Goal: Check status: Check status

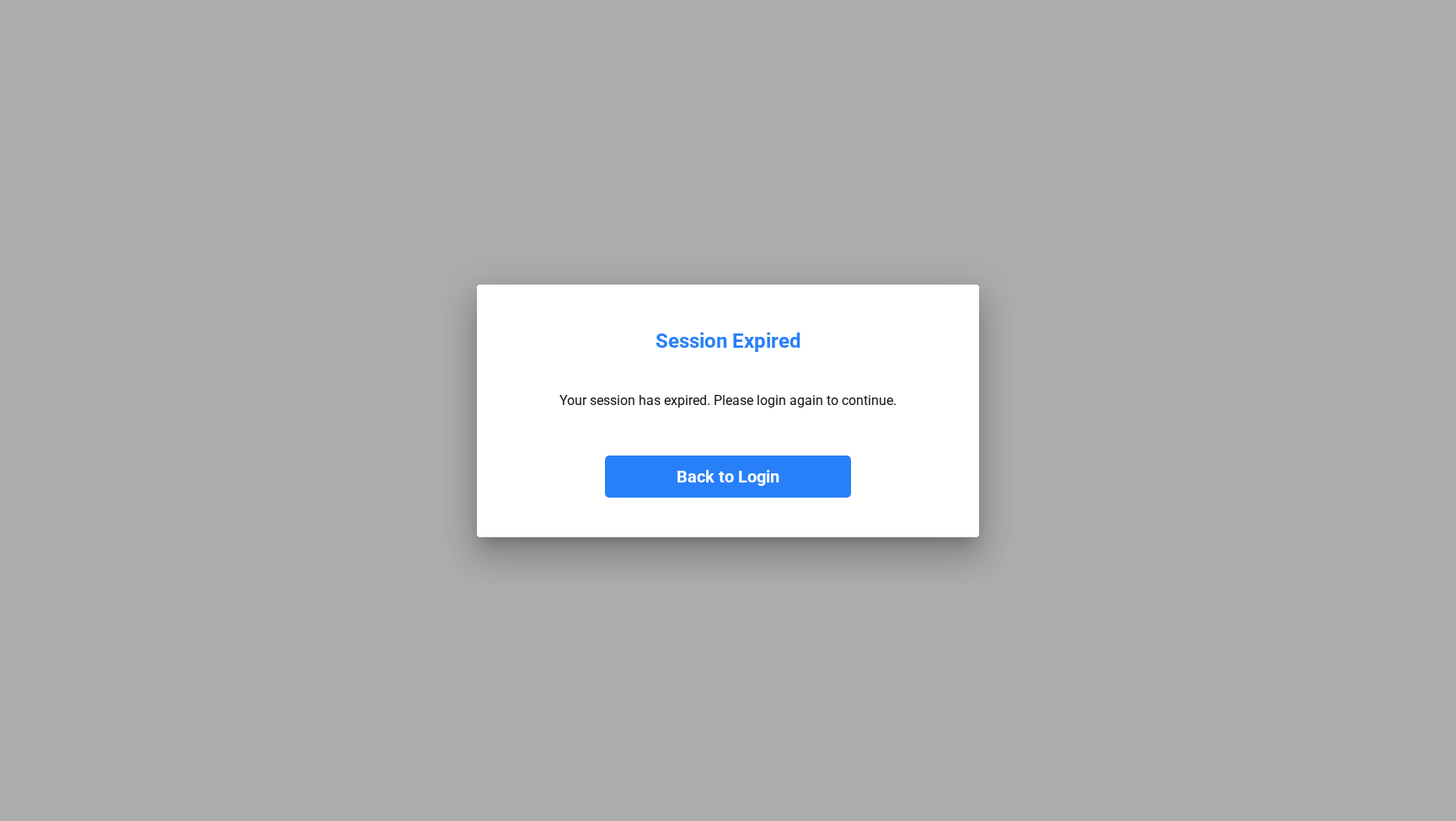
click at [710, 467] on button "Back to Login" at bounding box center [728, 477] width 246 height 42
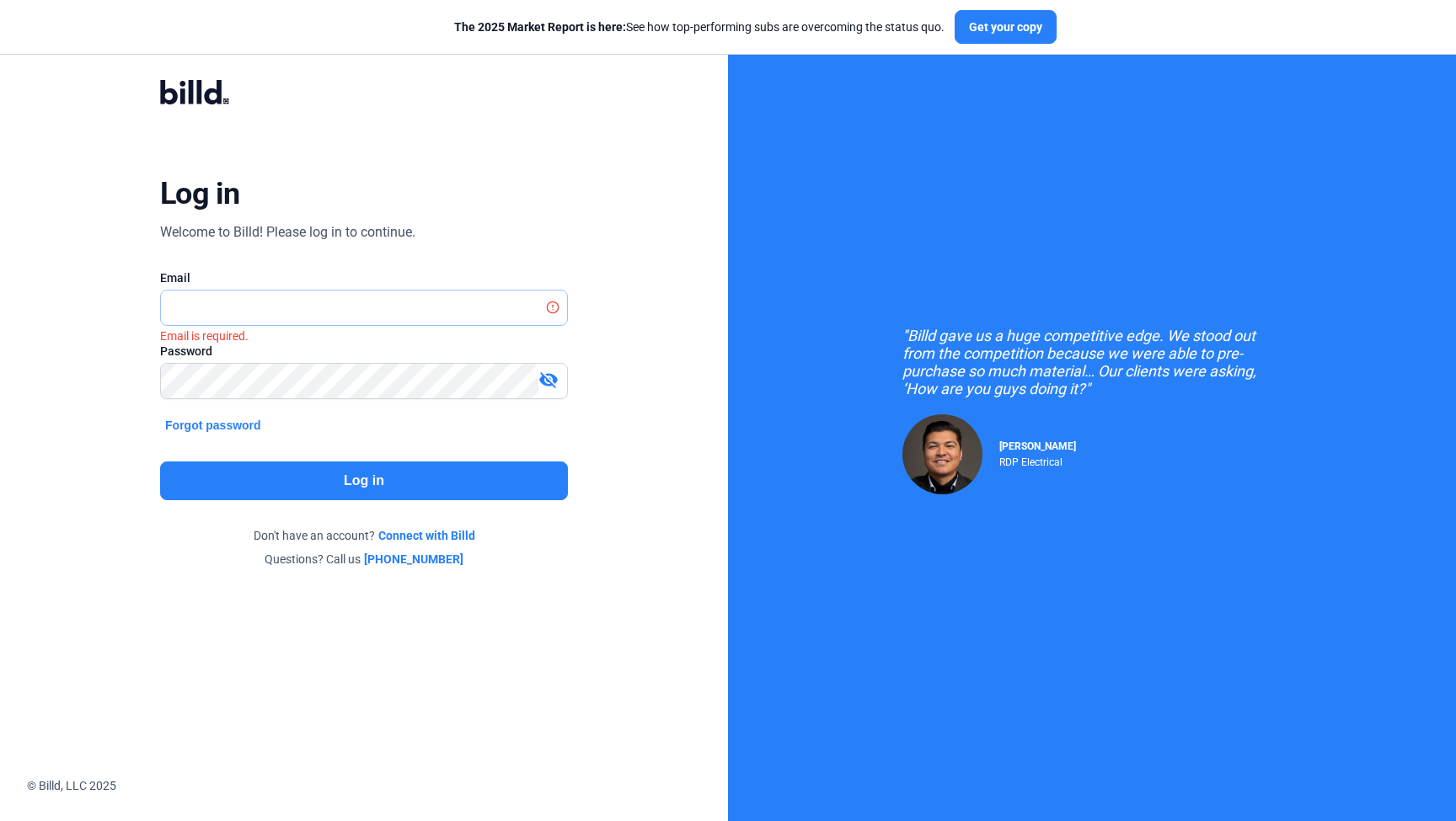
type input "[EMAIL_ADDRESS][DOMAIN_NAME]"
click at [314, 483] on button "Log in" at bounding box center [364, 481] width 408 height 39
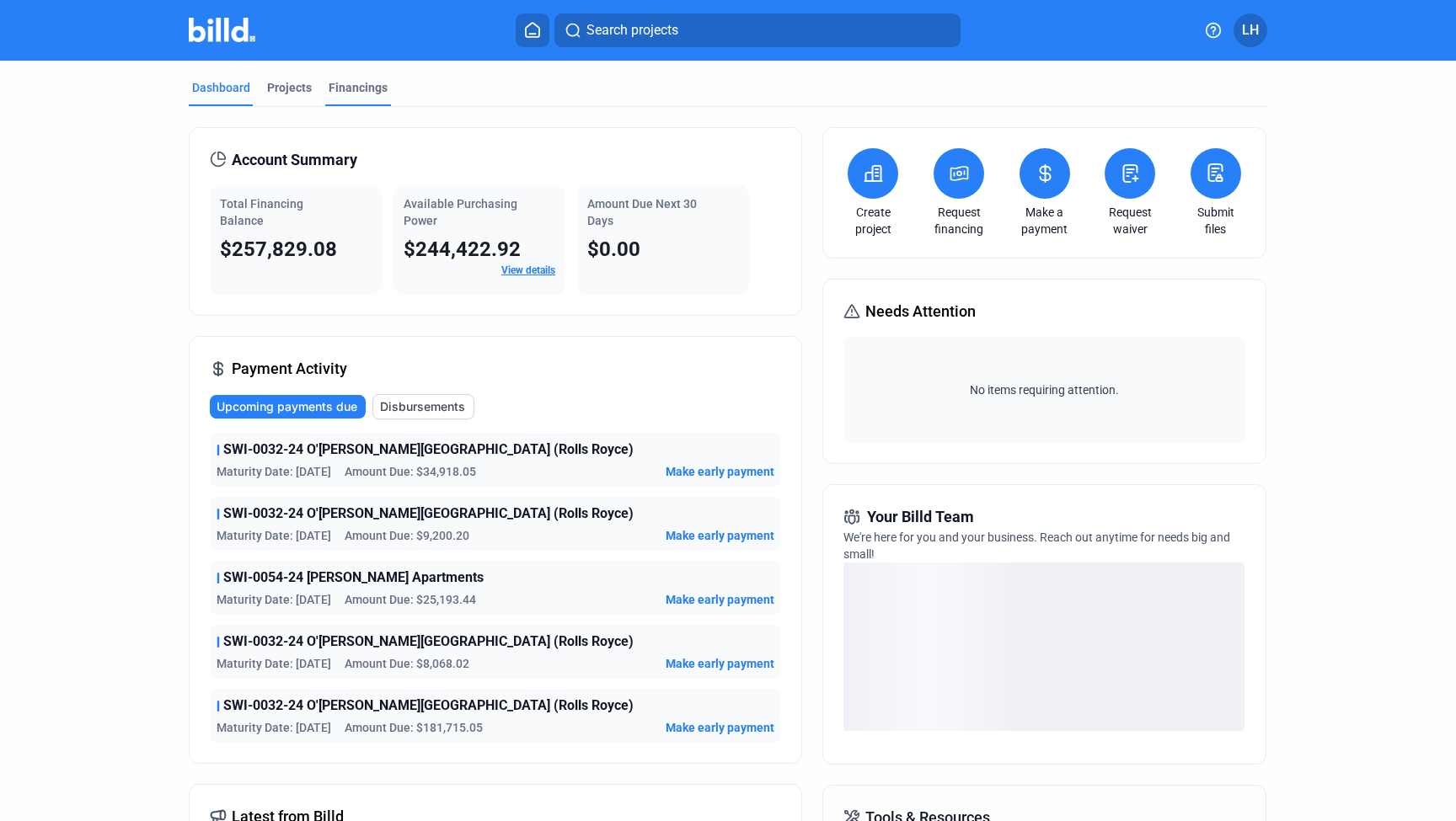
click at [364, 88] on div "Financings" at bounding box center [358, 88] width 59 height 17
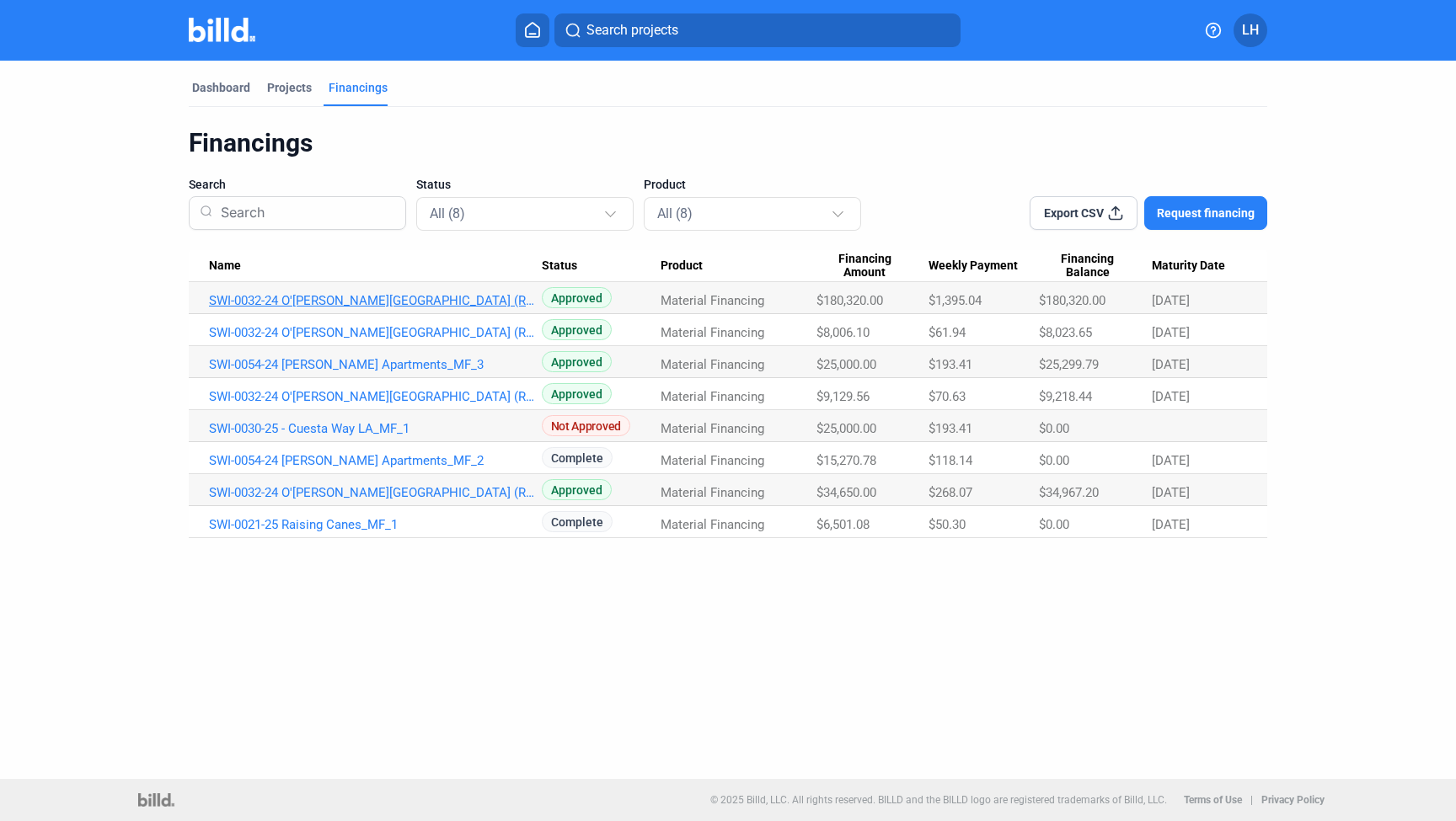
click at [364, 303] on link "SWI-0032-24 O'[PERSON_NAME][GEOGRAPHIC_DATA] (Rolls Royce)_MF_5" at bounding box center [375, 301] width 332 height 16
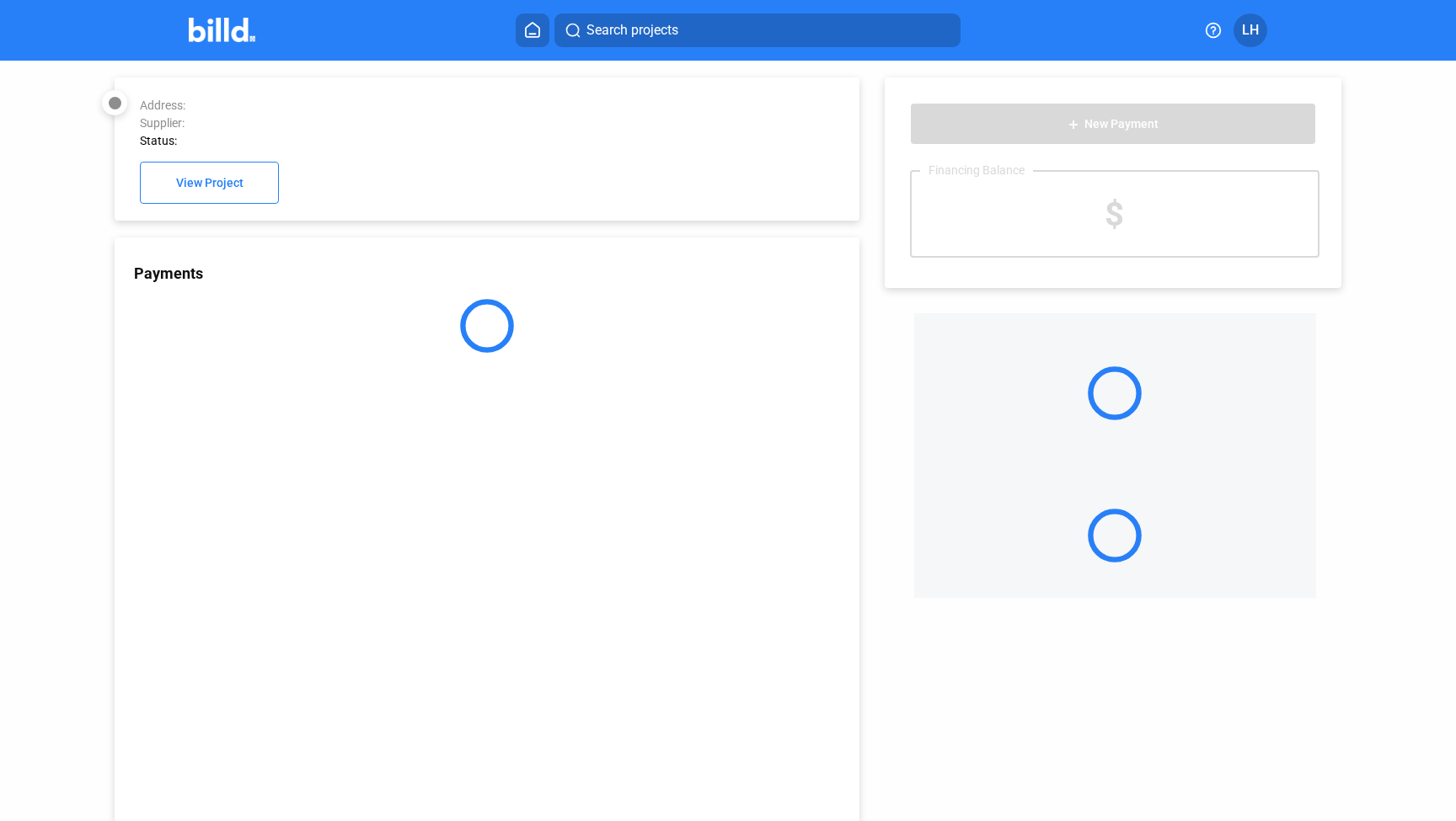
click at [411, 306] on div at bounding box center [486, 325] width 744 height 54
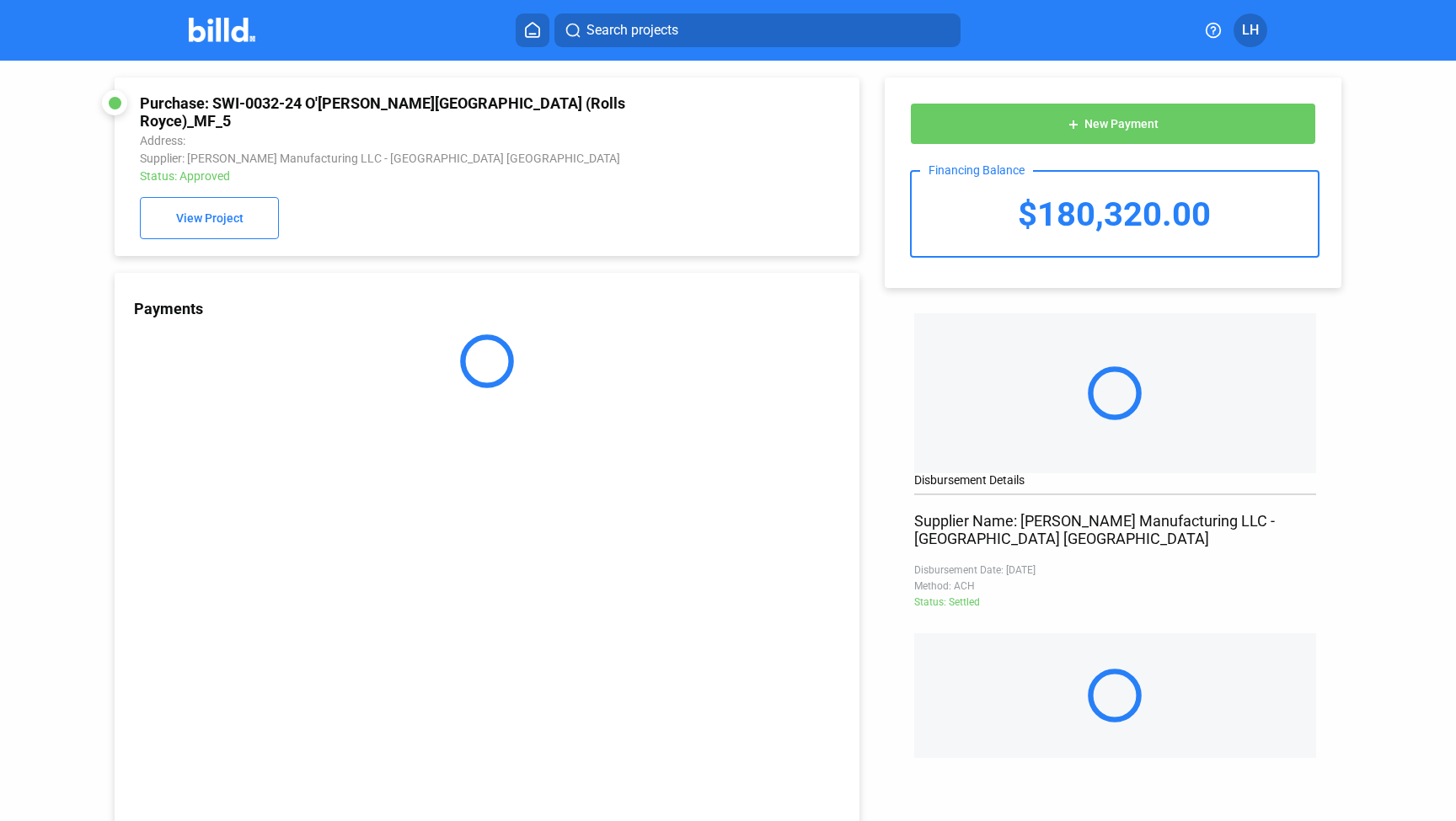
click at [883, 544] on div "add New Payment Financing Balance $180,320.00 Delivery Confirmation () Delivery…" at bounding box center [1121, 409] width 524 height 698
